Goal: Find specific page/section: Find specific page/section

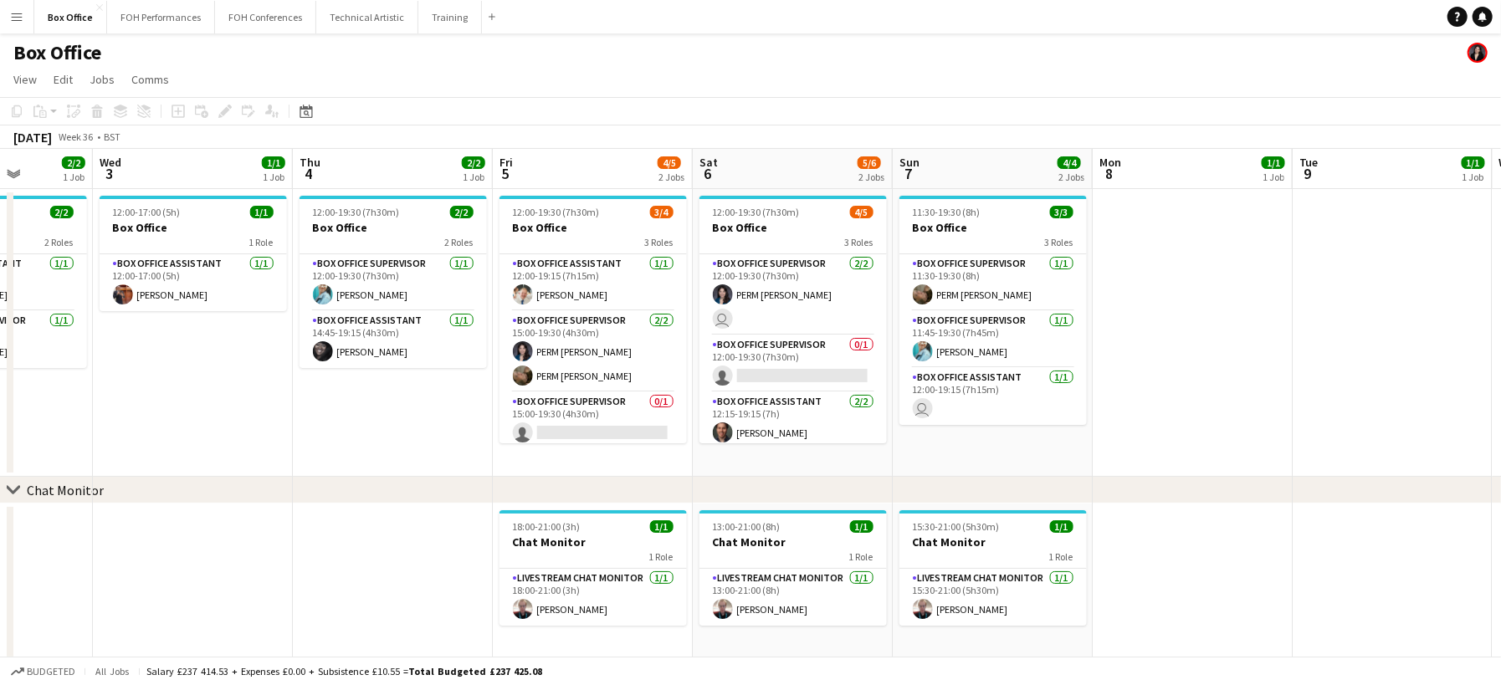
drag, startPoint x: 1292, startPoint y: 391, endPoint x: 70, endPoint y: 224, distance: 1233.4
click at [70, 224] on app-calendar-viewport "Fri 29 4/4 1 Job Sat 30 Sun 31 Mon 1 1/1 1 Job Tue 2 2/2 1 Job Wed 3 1/1 1 Job …" at bounding box center [750, 405] width 1501 height 512
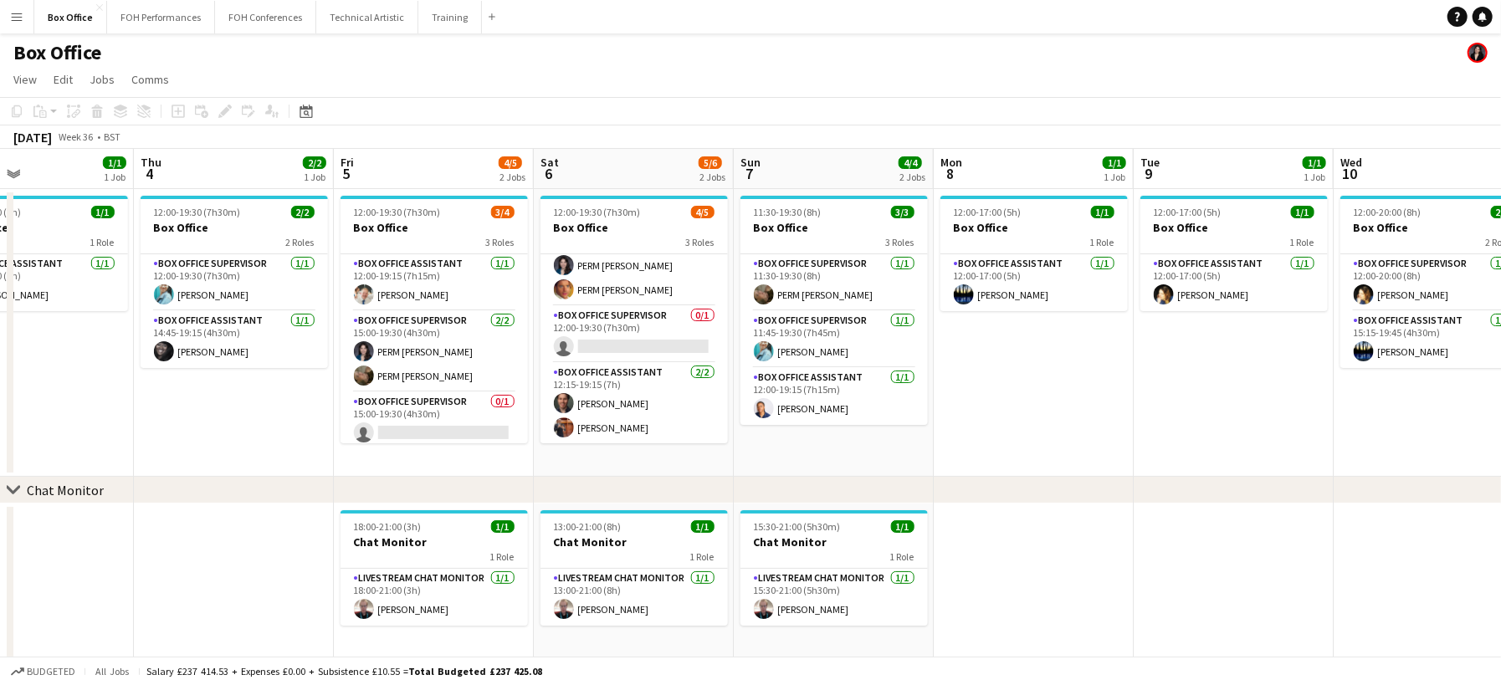
scroll to position [0, 674]
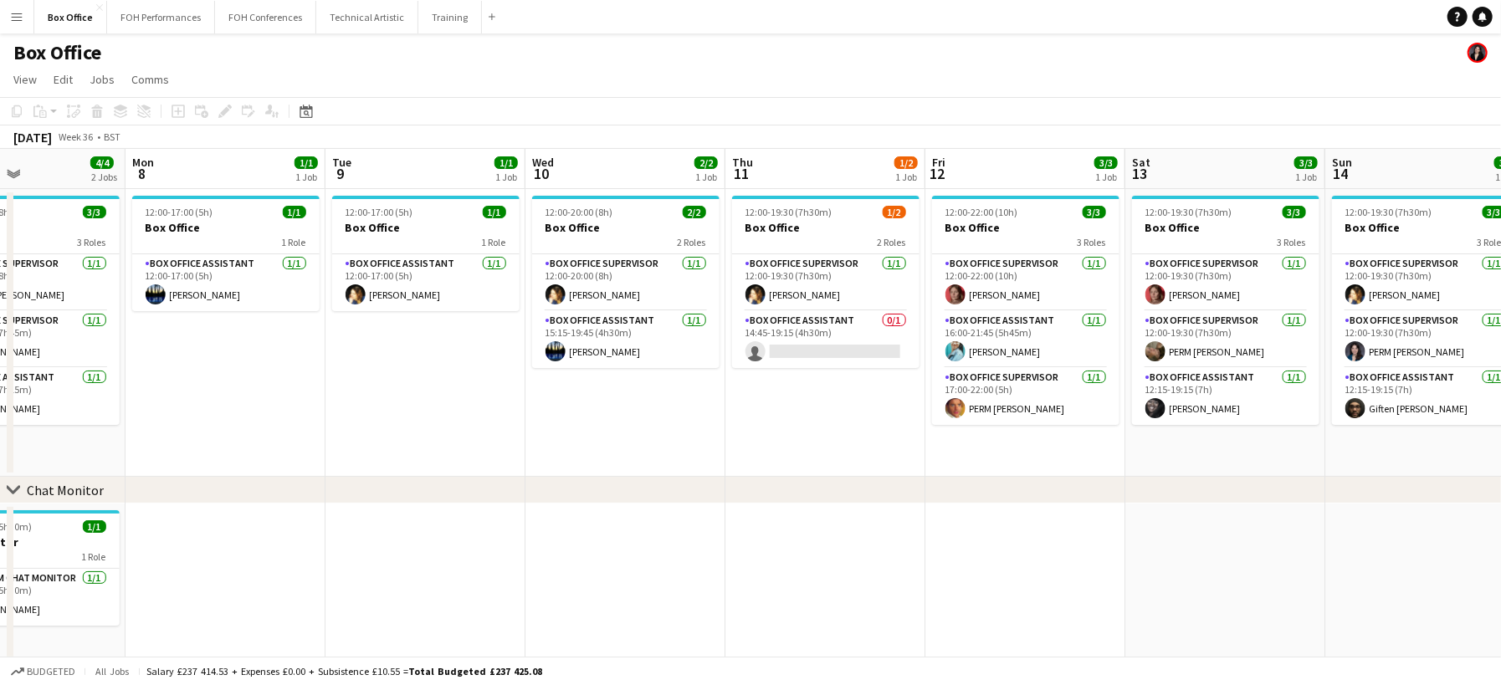
drag, startPoint x: 1476, startPoint y: 371, endPoint x: 269, endPoint y: 161, distance: 1225.3
click at [269, 161] on app-calendar-viewport "Thu 4 2/2 1 Job Fri 5 4/5 2 Jobs Sat 6 5/6 2 Jobs Sun 7 4/4 2 Jobs Mon 8 1/1 1 …" at bounding box center [750, 405] width 1501 height 512
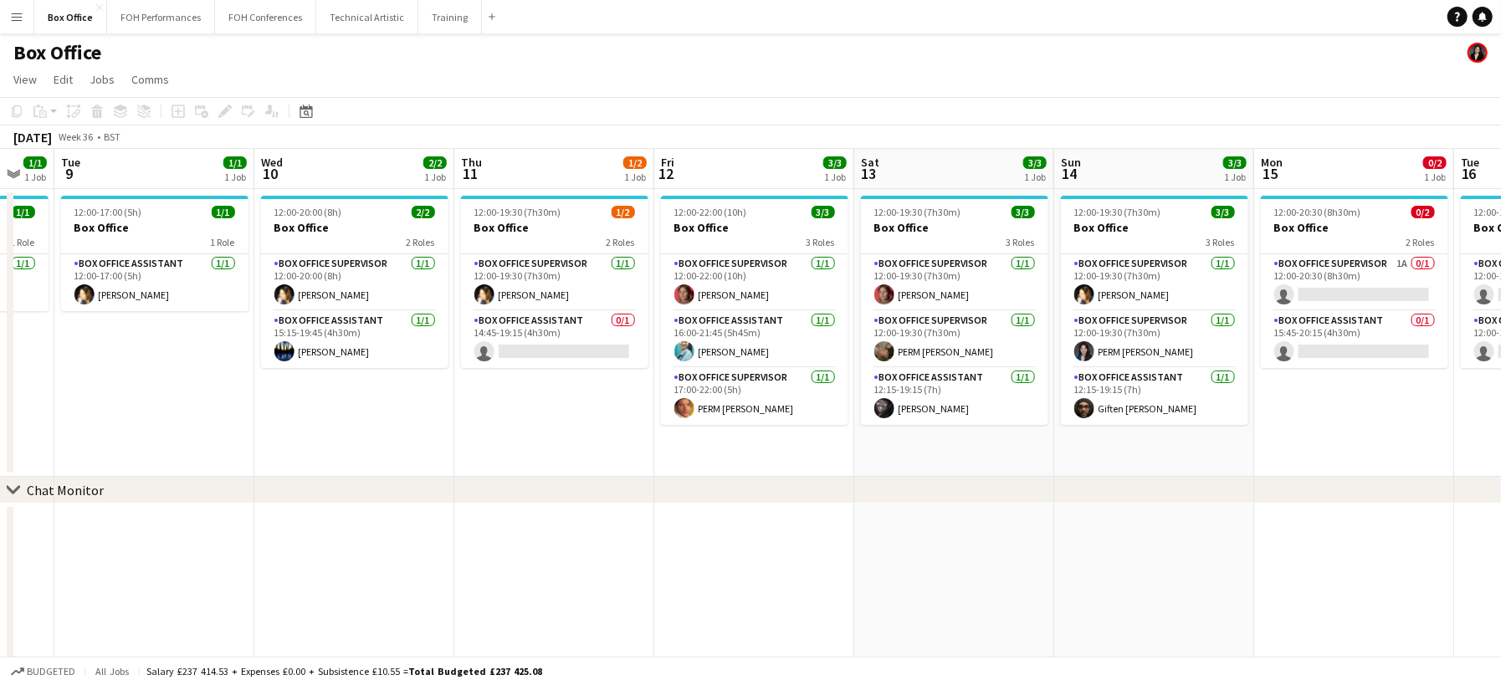
scroll to position [0, 624]
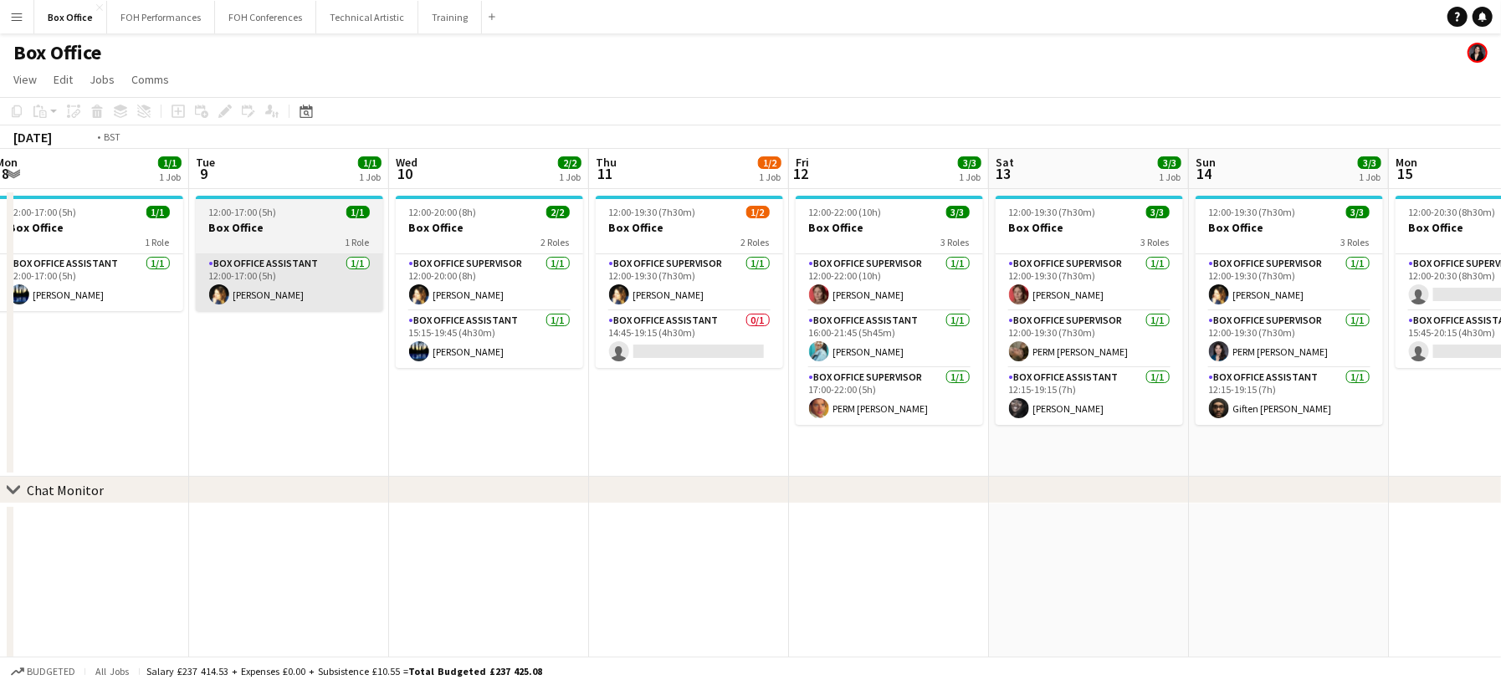
drag, startPoint x: 399, startPoint y: 351, endPoint x: 240, endPoint y: 278, distance: 175.1
click at [248, 273] on app-calendar-viewport "Fri 5 4/5 2 Jobs Sat 6 5/6 2 Jobs Sun 7 4/4 2 Jobs Mon 8 1/1 1 Job Tue 9 1/1 1 …" at bounding box center [750, 405] width 1501 height 512
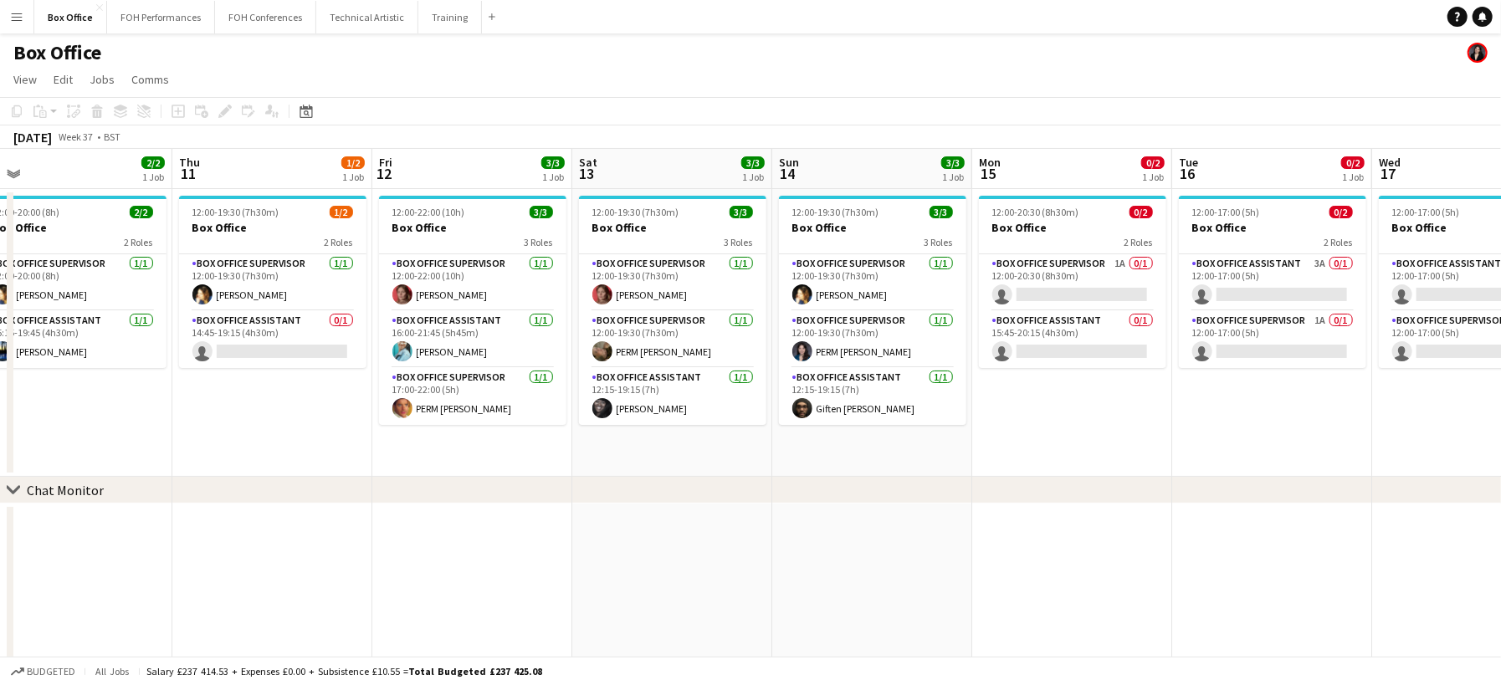
scroll to position [0, 531]
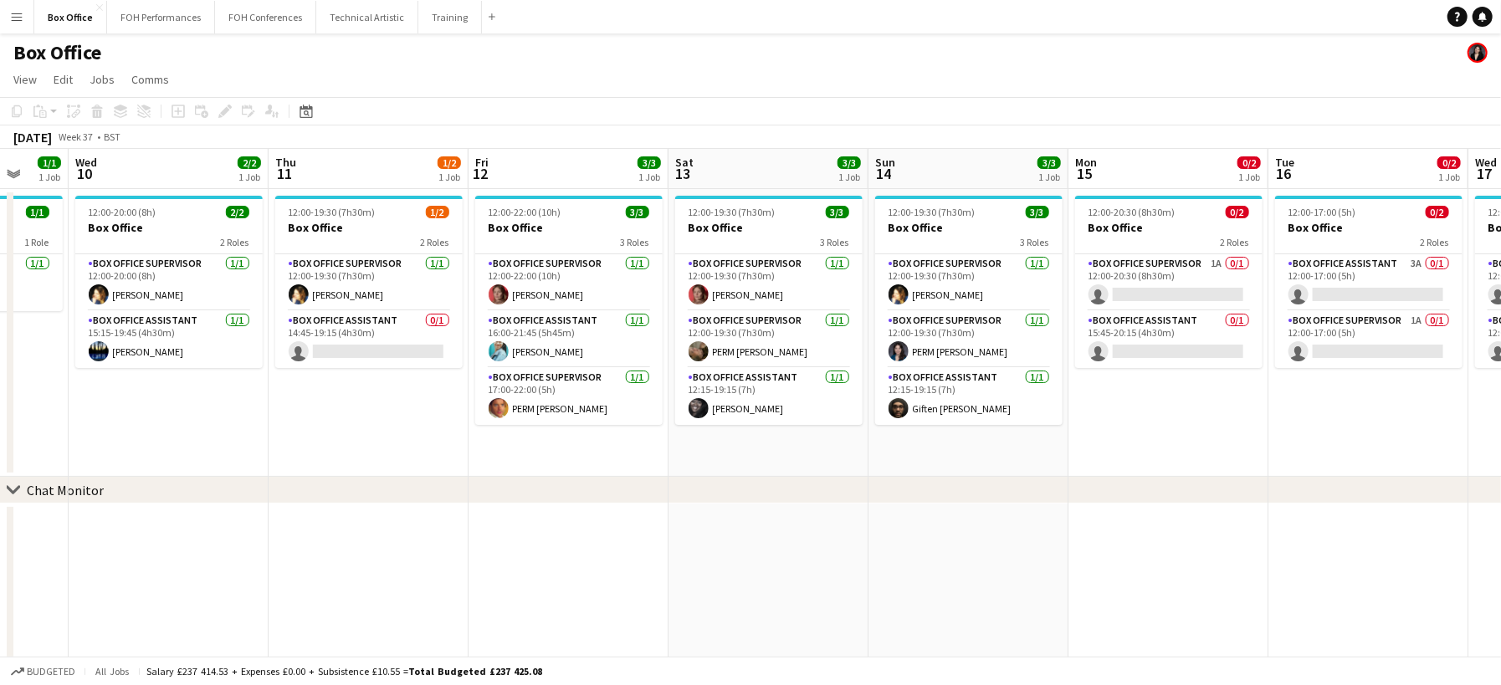
drag, startPoint x: 734, startPoint y: 431, endPoint x: 427, endPoint y: 344, distance: 319.9
click at [427, 344] on app-calendar-viewport "Sun 7 4/4 2 Jobs Mon 8 1/1 1 Job Tue 9 1/1 1 Job Wed 10 2/2 1 Job Thu 11 1/2 1 …" at bounding box center [750, 405] width 1501 height 512
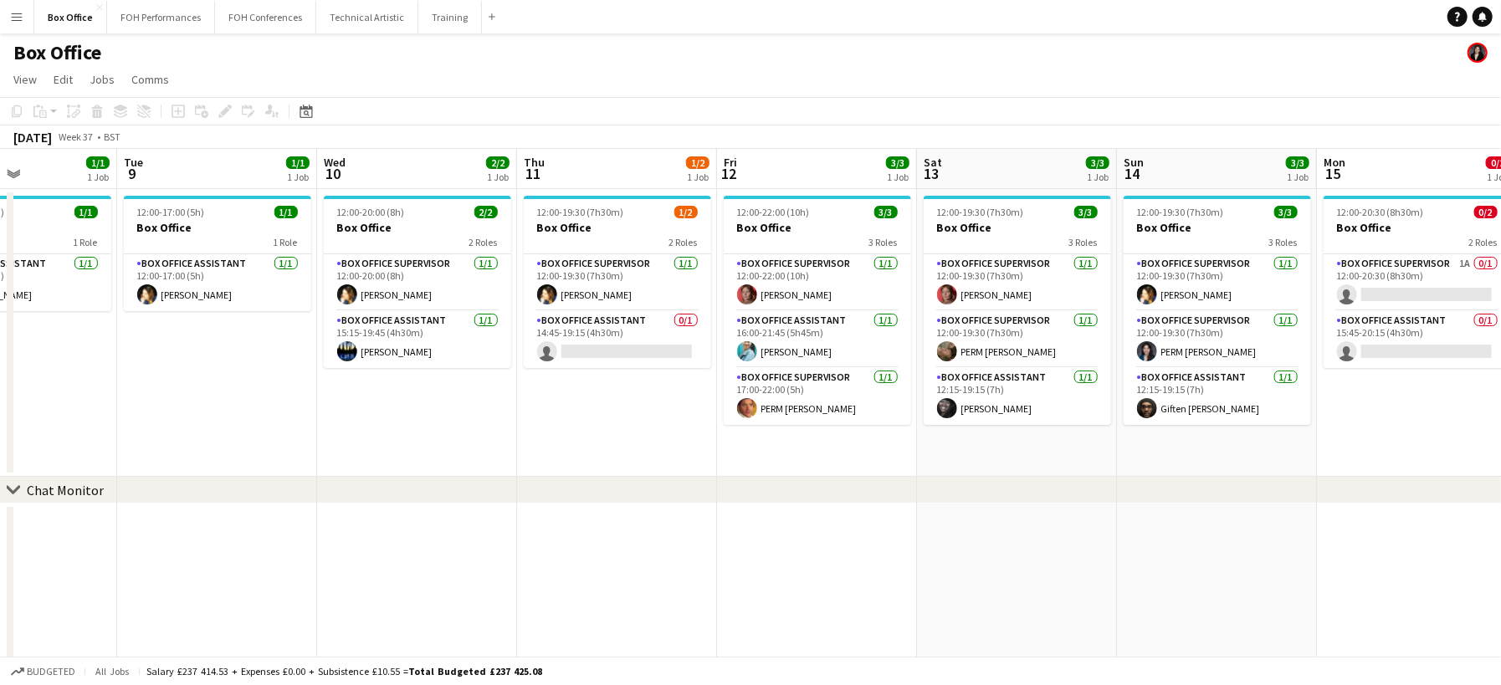
drag, startPoint x: 281, startPoint y: 449, endPoint x: 1238, endPoint y: 483, distance: 957.5
click at [1238, 483] on div "chevron-right Chat Monitor Sat 6 5/6 2 Jobs Sun 7 4/4 2 Jobs Mon 8 1/1 1 Job Tu…" at bounding box center [750, 405] width 1501 height 512
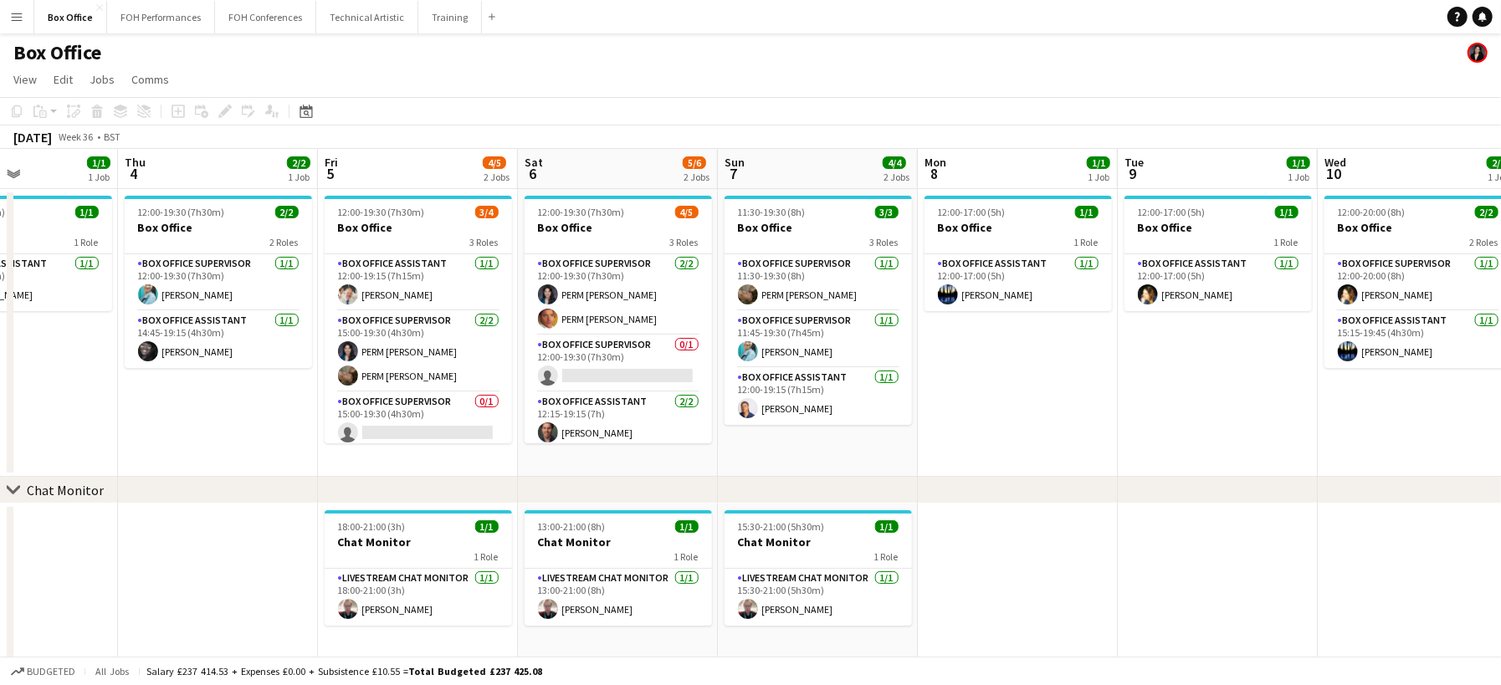
scroll to position [0, 463]
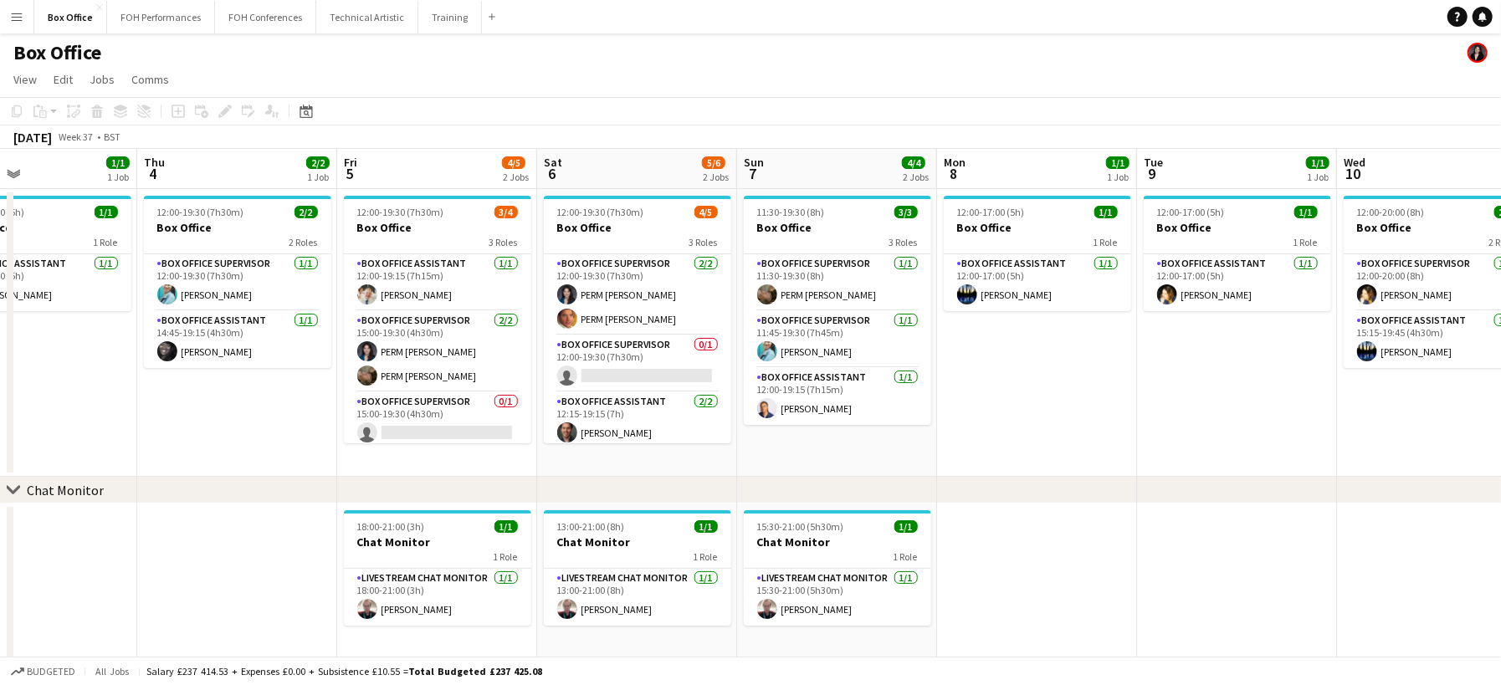
drag, startPoint x: 139, startPoint y: 427, endPoint x: 1158, endPoint y: 470, distance: 1020.6
click at [1158, 470] on app-calendar-viewport "Mon 1 1/1 1 Job Tue 2 2/2 1 Job Wed 3 1/1 1 Job Thu 4 2/2 1 Job Fri 5 4/5 2 Job…" at bounding box center [750, 405] width 1501 height 512
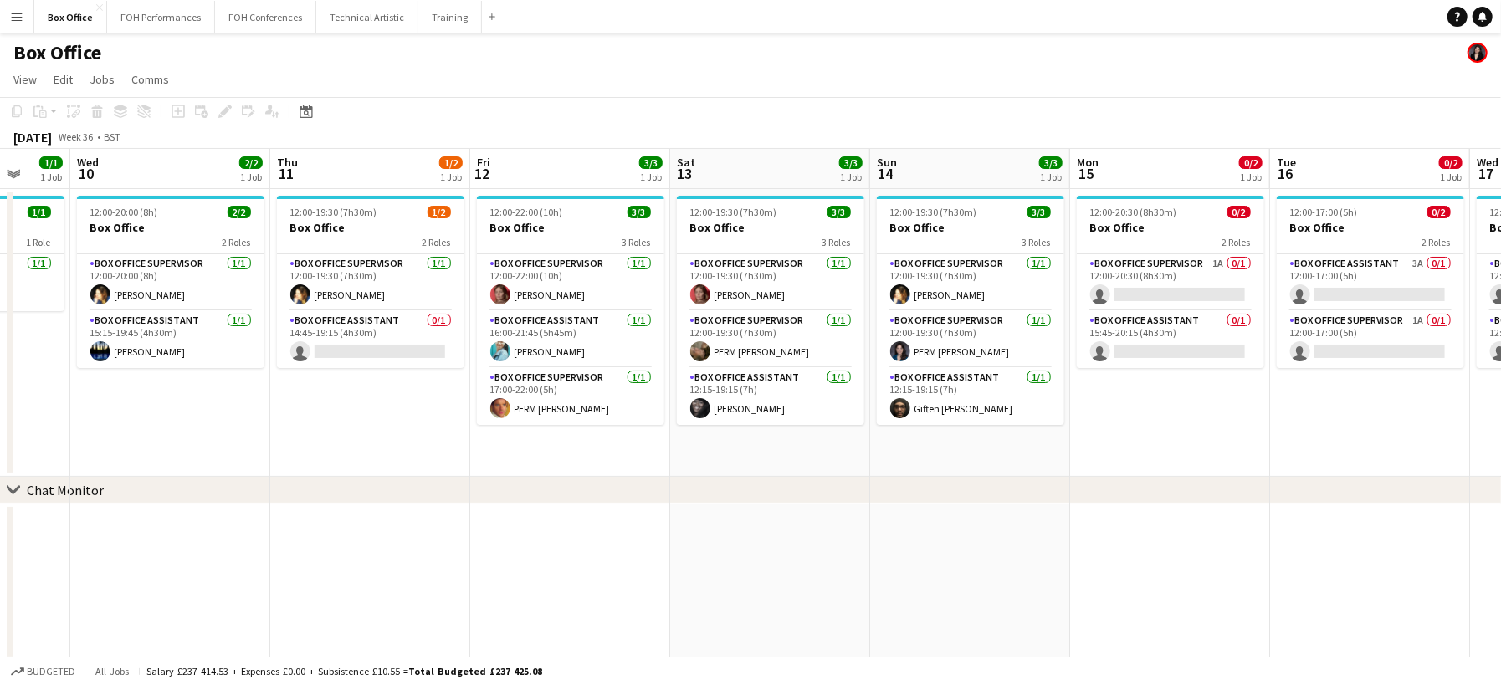
drag, startPoint x: 1253, startPoint y: 448, endPoint x: -65, endPoint y: 411, distance: 1318.8
click at [0, 411] on html "Menu Boards Boards Boards All jobs Status Workforce Workforce My Workforce Recr…" at bounding box center [750, 344] width 1501 height 689
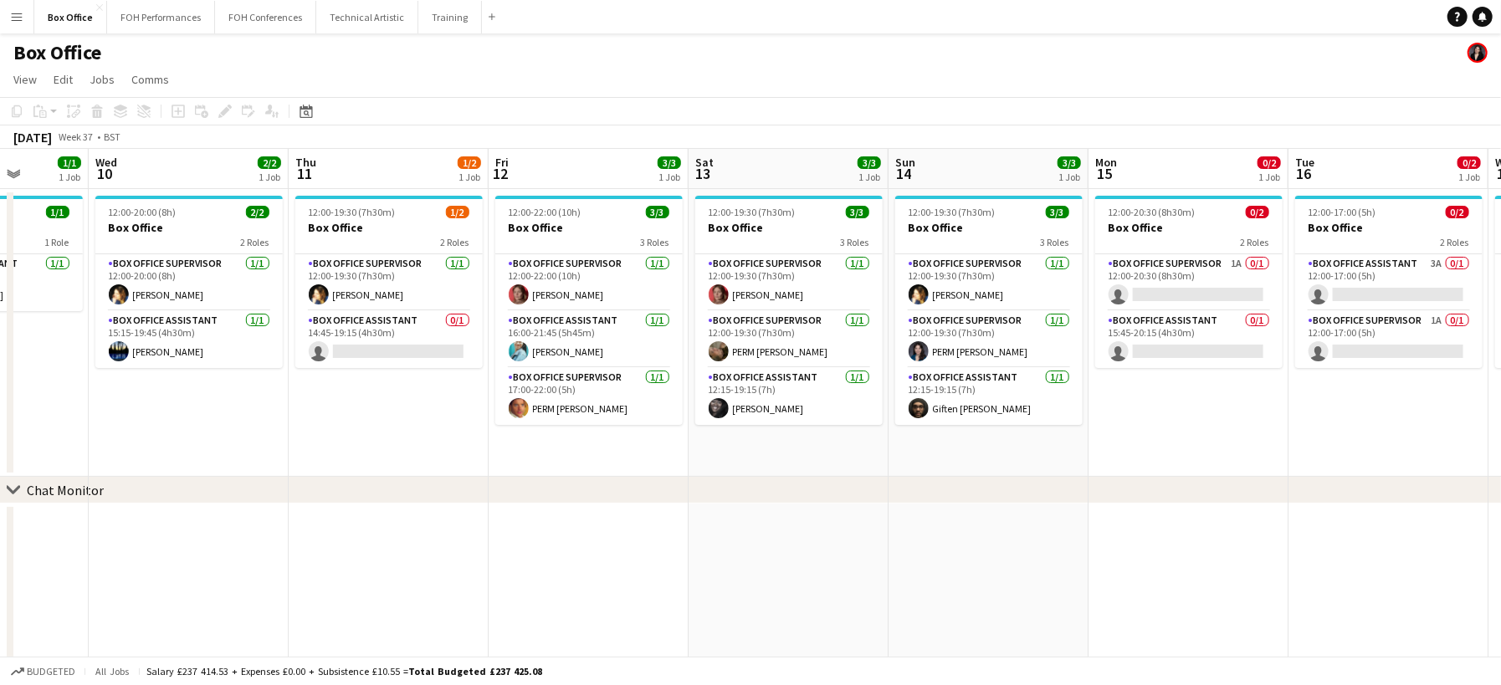
scroll to position [0, 510]
drag, startPoint x: 840, startPoint y: 426, endPoint x: 1283, endPoint y: 468, distance: 445.3
click at [1283, 468] on app-calendar-viewport "Sun 7 4/4 2 Jobs Mon 8 1/1 1 Job Tue 9 1/1 1 Job Wed 10 2/2 1 Job Thu 11 1/2 1 …" at bounding box center [750, 405] width 1501 height 512
